Goal: Information Seeking & Learning: Find specific page/section

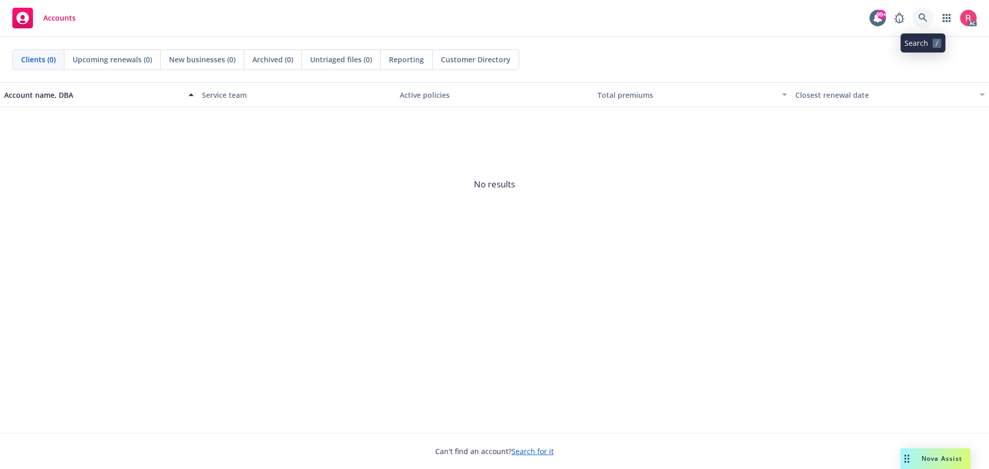
click at [923, 21] on icon at bounding box center [923, 17] width 9 height 9
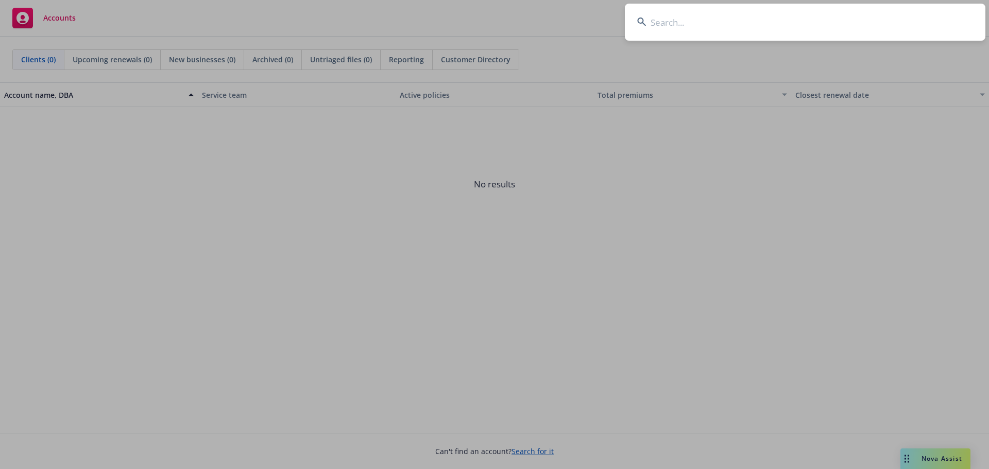
click at [664, 26] on input at bounding box center [805, 22] width 361 height 37
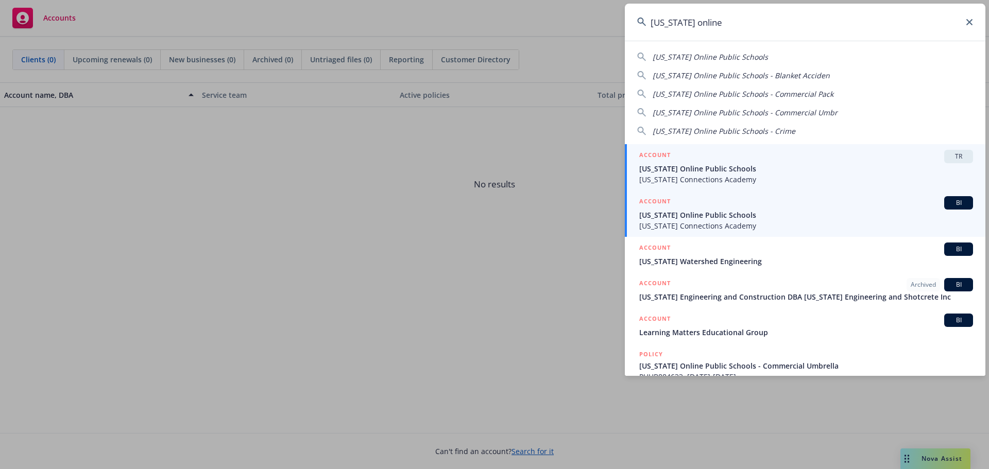
type input "[US_STATE] online"
click at [949, 202] on span "BI" at bounding box center [959, 202] width 21 height 9
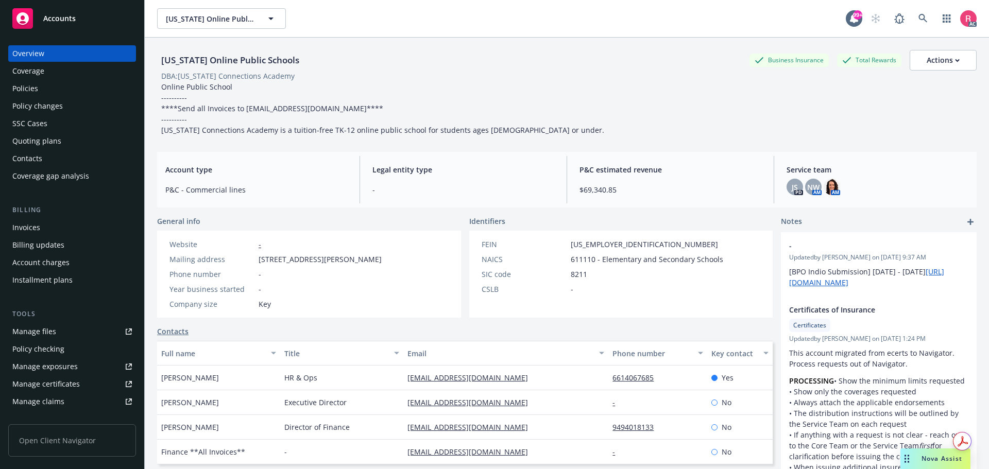
click at [33, 93] on div "Policies" at bounding box center [25, 88] width 26 height 16
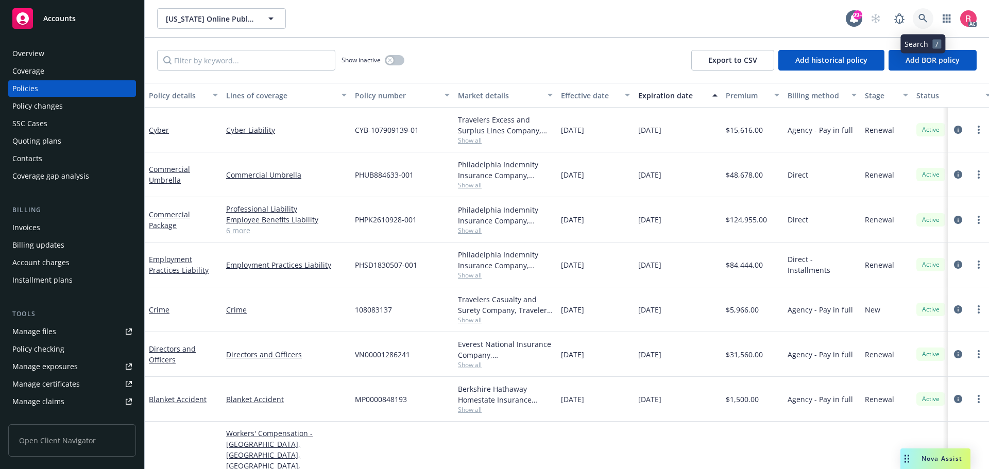
click at [922, 21] on icon at bounding box center [923, 18] width 9 height 9
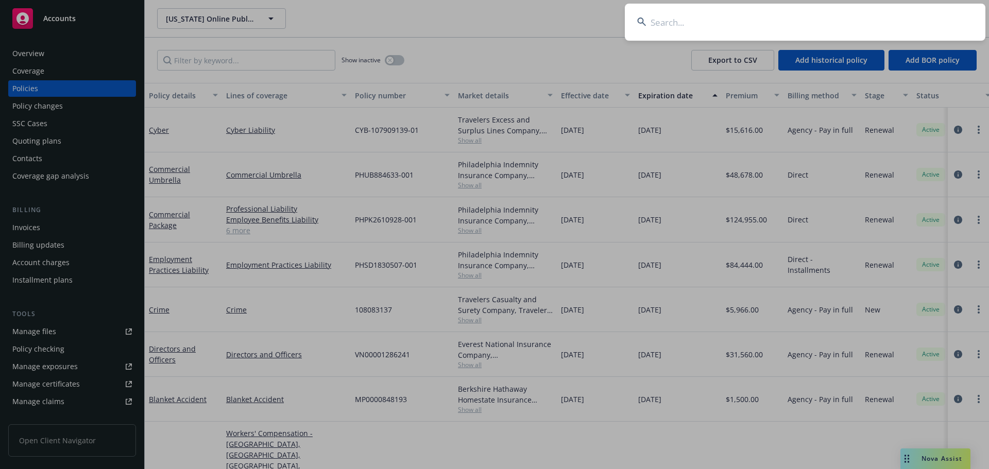
click at [714, 29] on input at bounding box center [805, 22] width 361 height 37
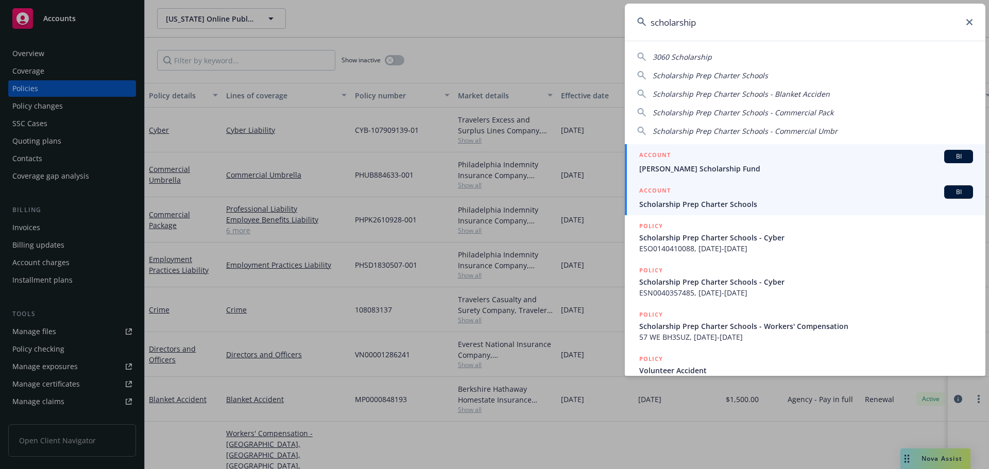
type input "scholarship"
click at [944, 195] on div "BI" at bounding box center [958, 191] width 29 height 13
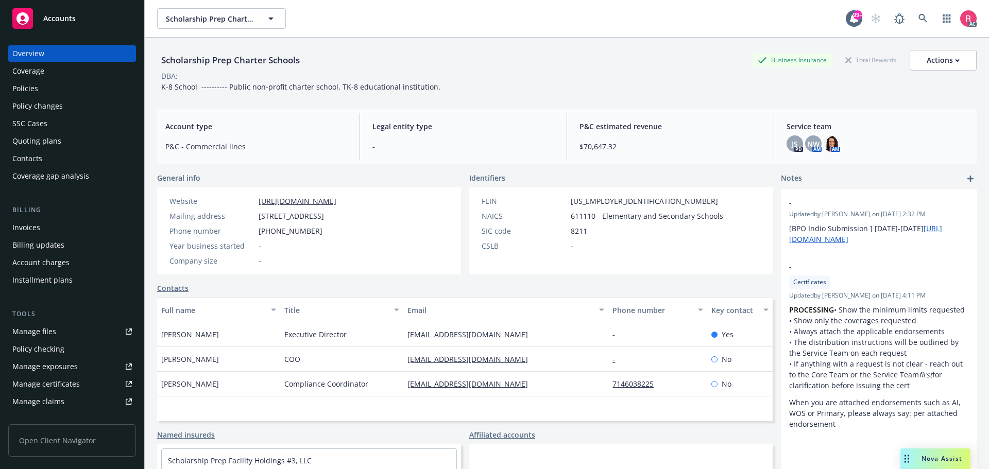
click at [27, 87] on div "Policies" at bounding box center [25, 88] width 26 height 16
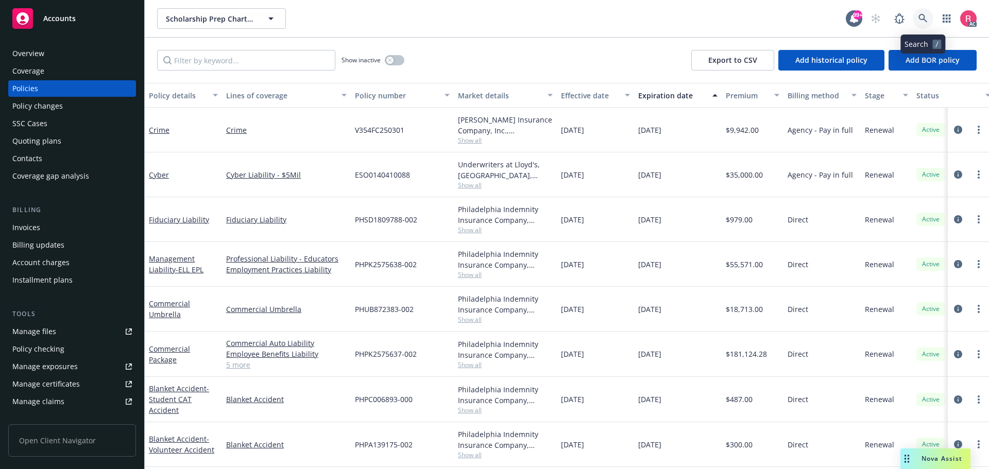
click at [919, 15] on icon at bounding box center [923, 18] width 9 height 9
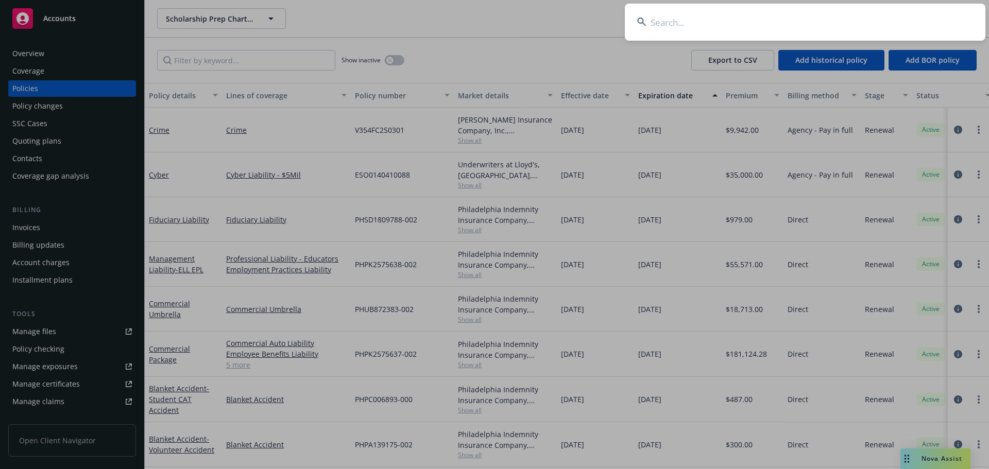
click at [706, 30] on input at bounding box center [805, 22] width 361 height 37
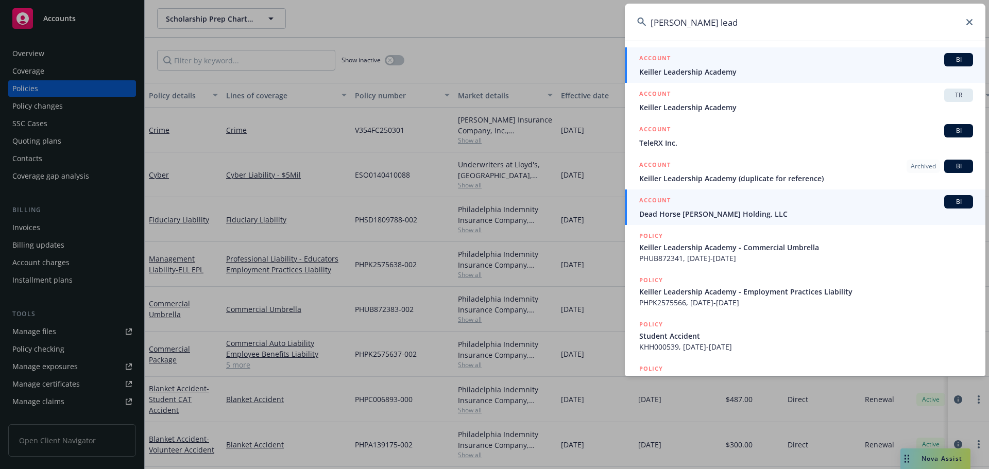
type input "[PERSON_NAME] lead"
click at [954, 53] on link "ACCOUNT BI Keiller Leadership Academy" at bounding box center [805, 65] width 361 height 36
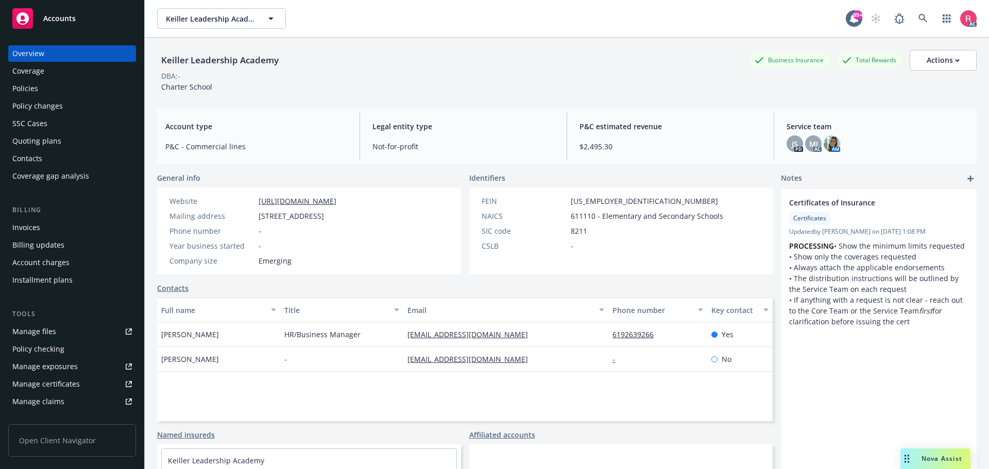
click at [37, 88] on div "Policies" at bounding box center [25, 88] width 26 height 16
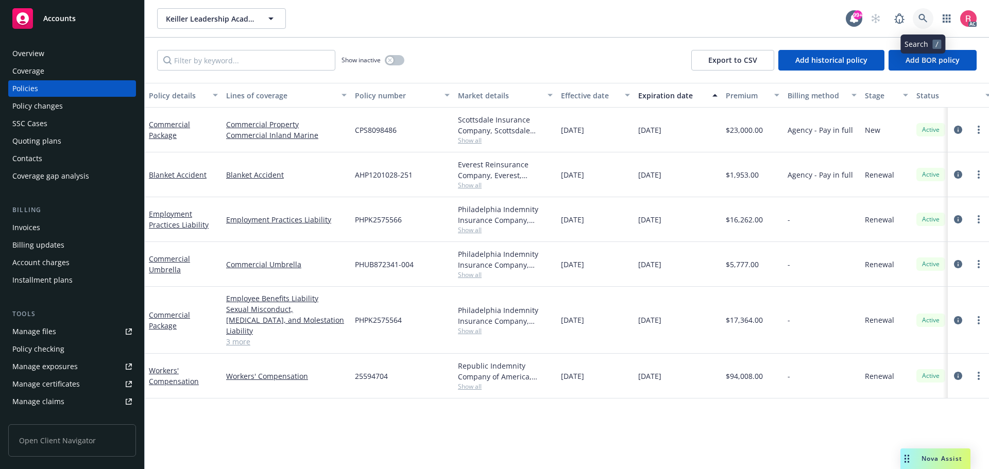
click at [919, 16] on icon at bounding box center [923, 18] width 9 height 9
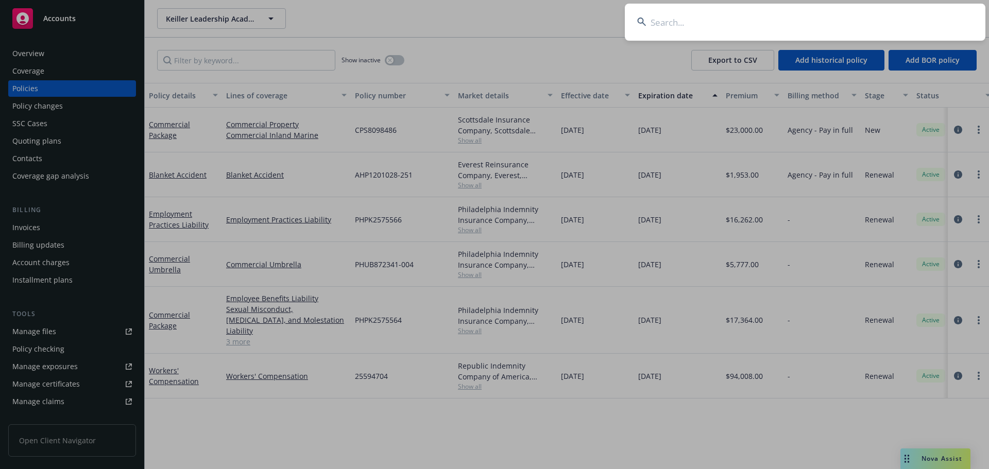
click at [696, 26] on input at bounding box center [805, 22] width 361 height 37
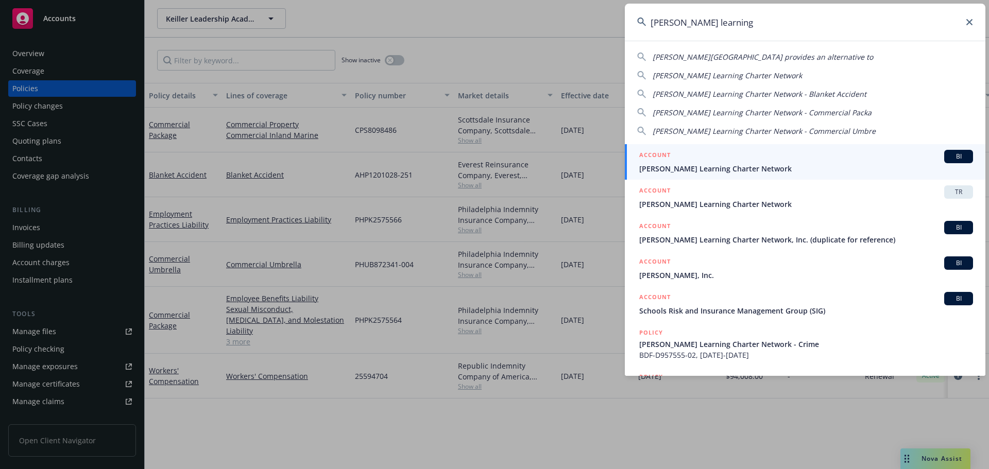
type input "[PERSON_NAME] learning"
drag, startPoint x: 946, startPoint y: 155, endPoint x: 885, endPoint y: 159, distance: 61.9
click at [949, 155] on span "BI" at bounding box center [959, 156] width 21 height 9
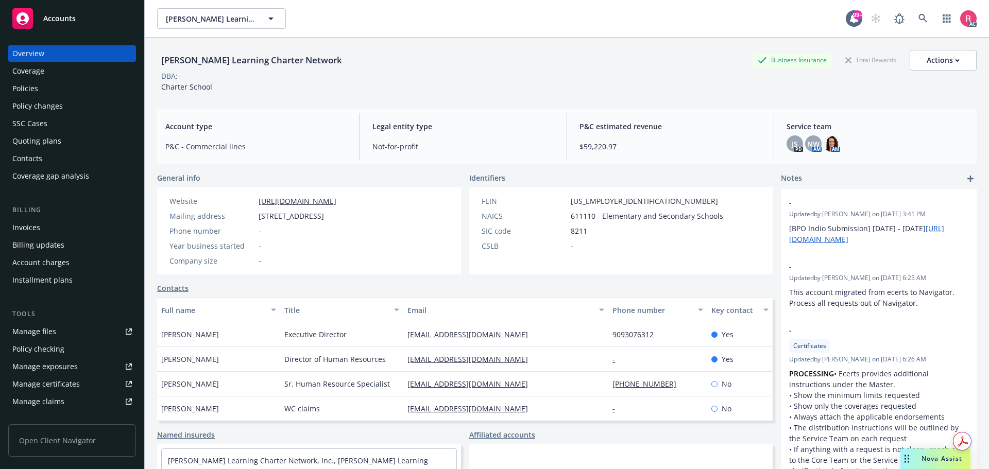
click at [25, 90] on div "Policies" at bounding box center [25, 88] width 26 height 16
